Goal: Find specific page/section: Find specific page/section

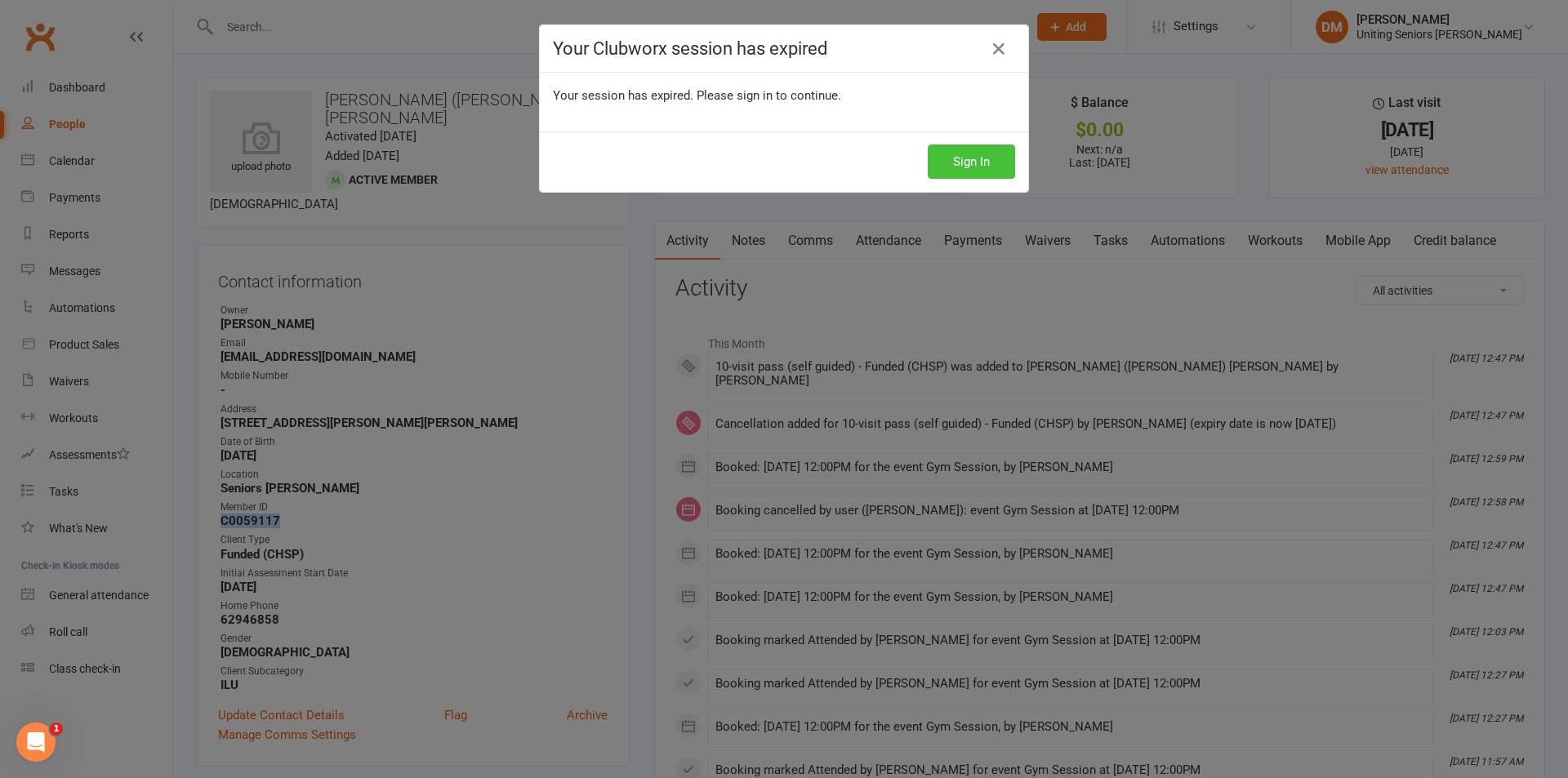
click at [959, 161] on button "Sign In" at bounding box center [971, 162] width 87 height 35
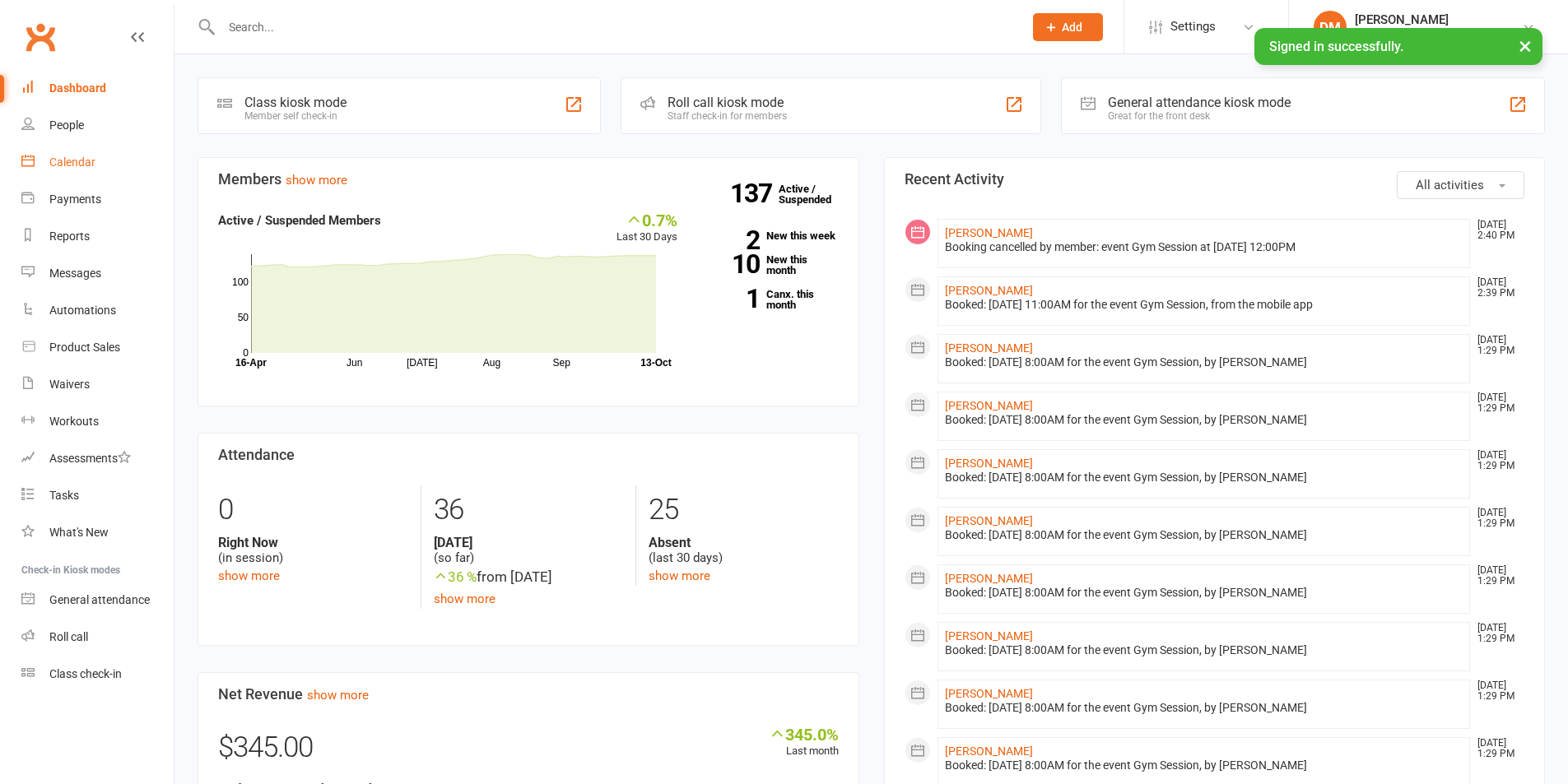
click at [110, 154] on link "Calendar" at bounding box center [97, 162] width 152 height 37
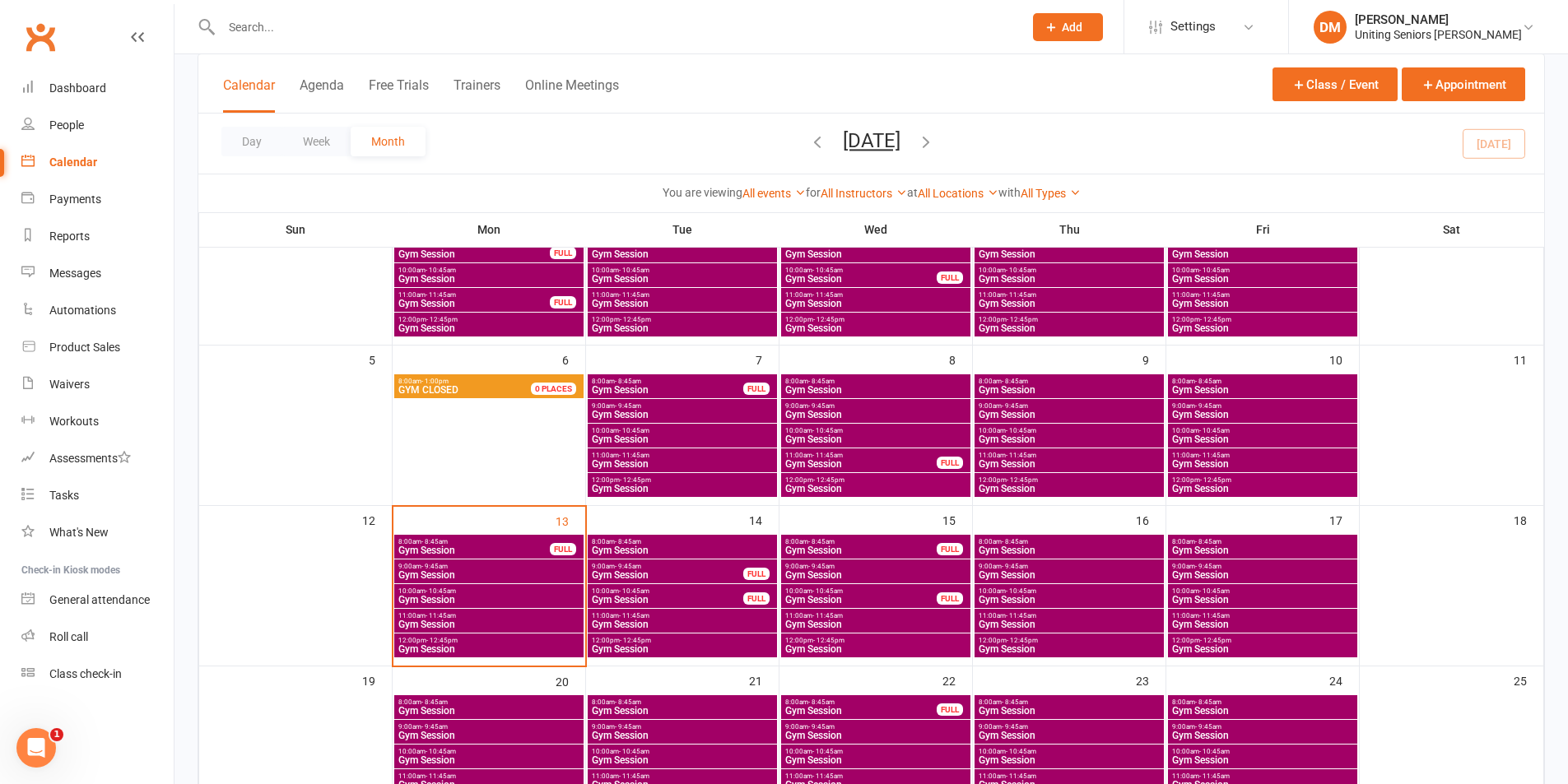
click at [611, 552] on span "Gym Session" at bounding box center [682, 551] width 183 height 10
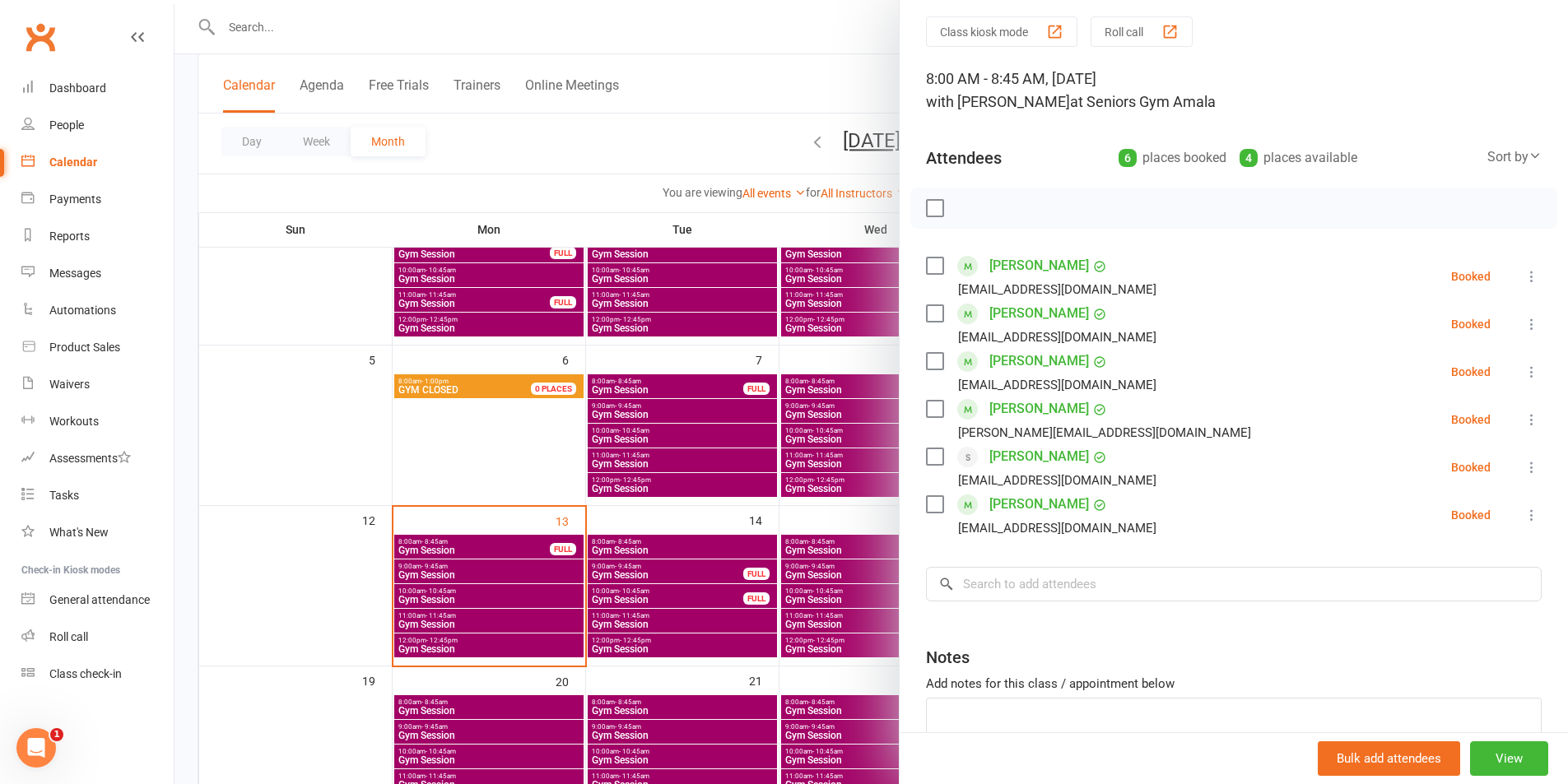
scroll to position [83, 0]
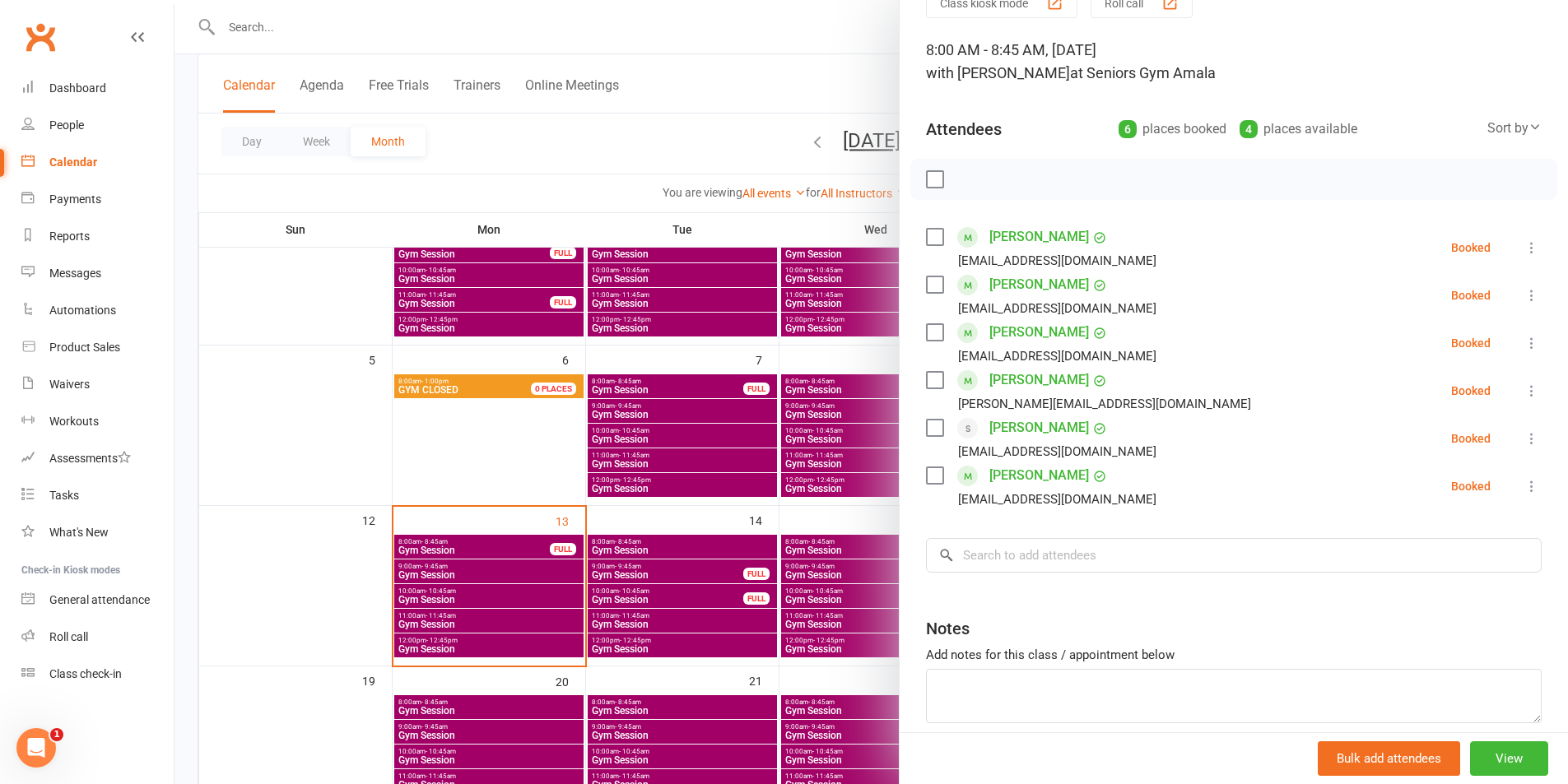
click at [998, 424] on link "[PERSON_NAME]" at bounding box center [1039, 427] width 99 height 26
